Goal: Transaction & Acquisition: Obtain resource

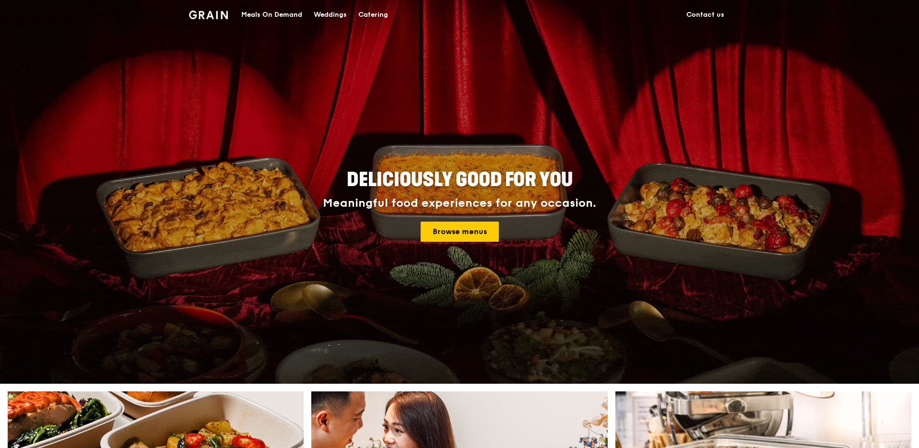
click at [461, 242] on div "Deliciously good for you Meaningful food experiences for any occasion. Browse m…" at bounding box center [460, 206] width 432 height 79
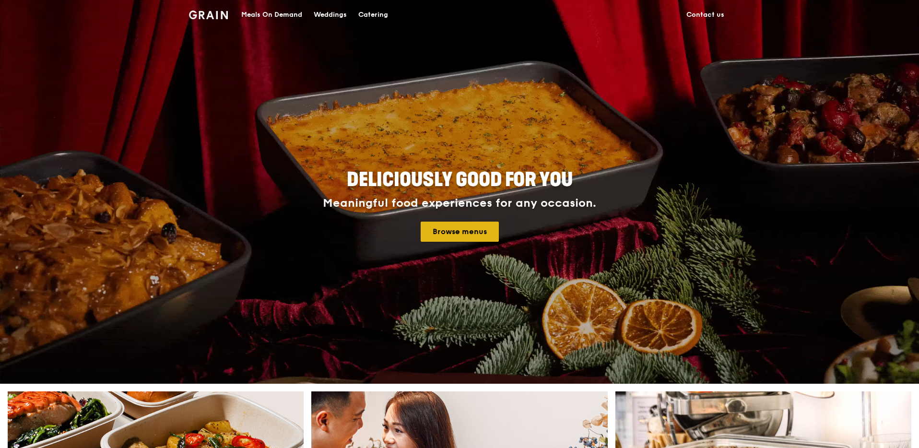
click at [460, 236] on link "Browse menus" at bounding box center [460, 232] width 78 height 20
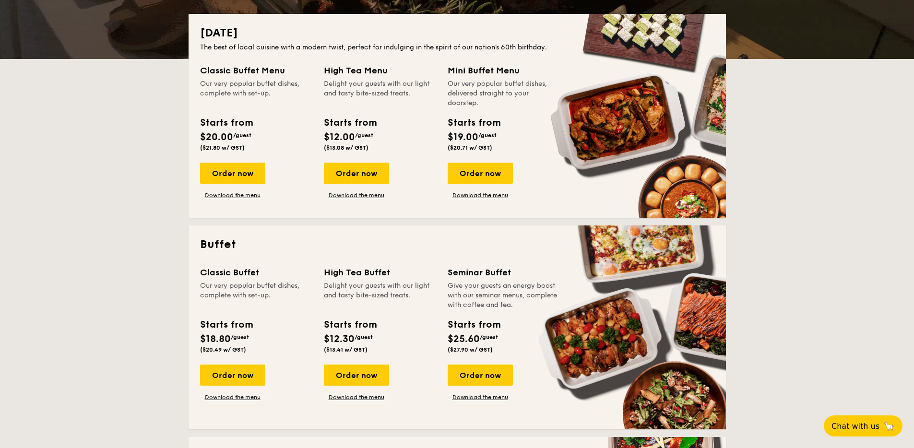
scroll to position [367, 0]
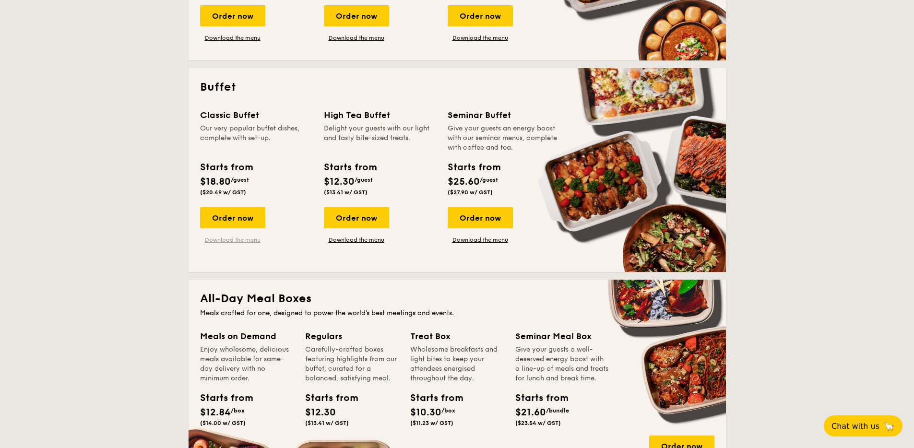
click at [249, 243] on link "Download the menu" at bounding box center [232, 240] width 65 height 8
